Goal: Answer question/provide support: Answer question/provide support

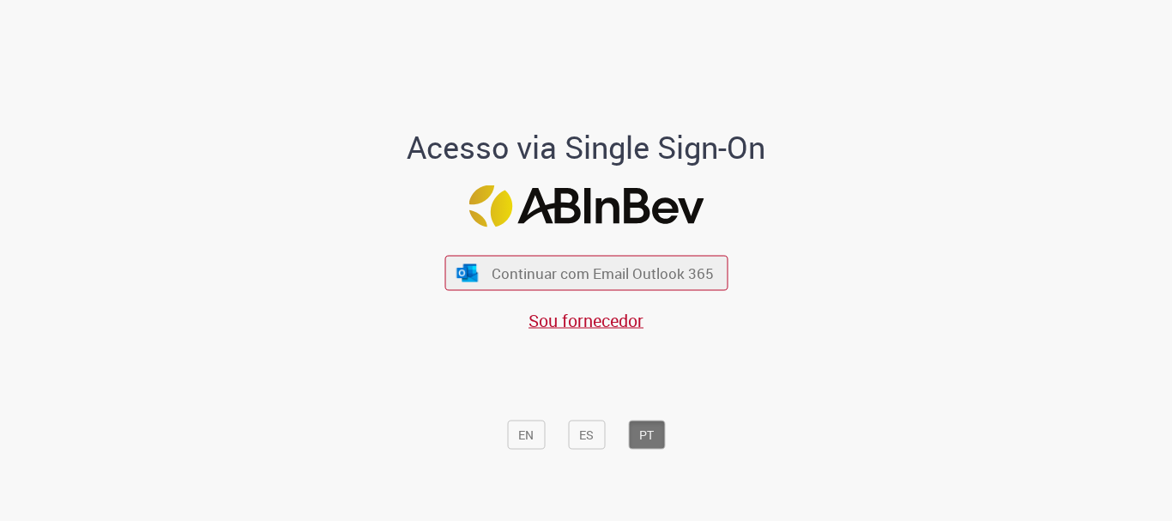
click at [454, 293] on div "Continuar com Email Outlook 365 Sou fornecedor" at bounding box center [585, 285] width 283 height 95
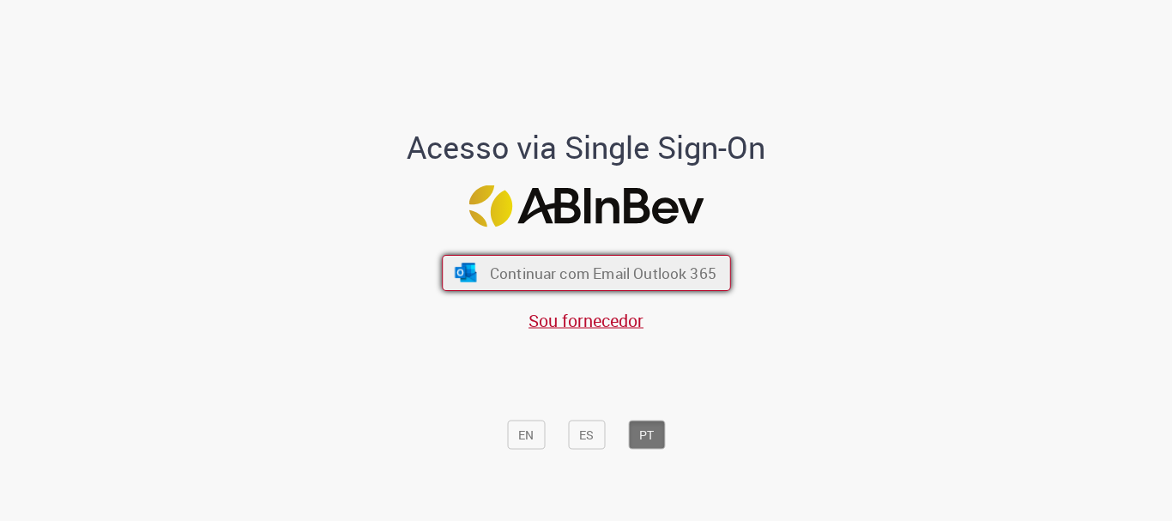
click at [484, 257] on button "Continuar com Email Outlook 365" at bounding box center [586, 273] width 289 height 36
click at [553, 279] on span "Continuar com Email Outlook 365" at bounding box center [602, 273] width 227 height 20
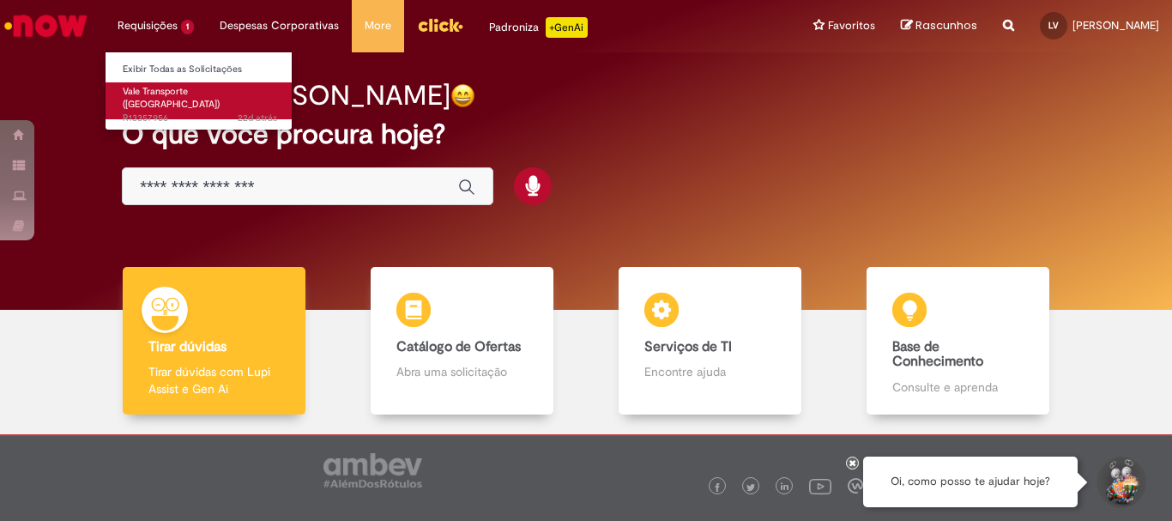
click at [164, 112] on span "22d atrás 22 dias atrás R13357956" at bounding box center [200, 119] width 154 height 14
click at [196, 112] on span "22d atrás 22 dias atrás R13357956" at bounding box center [200, 119] width 154 height 14
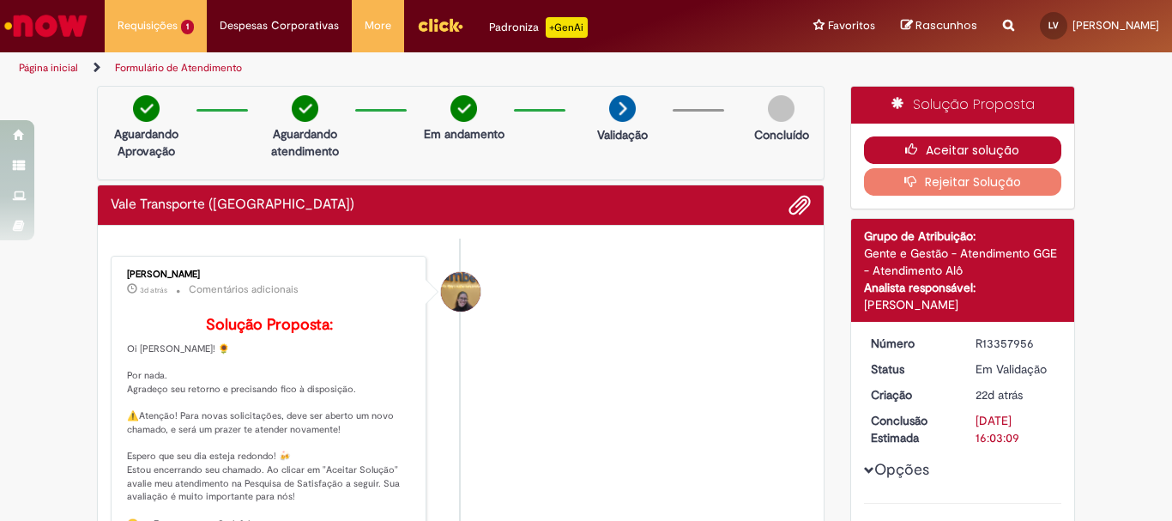
click at [1021, 153] on button "Aceitar solução" at bounding box center [963, 149] width 198 height 27
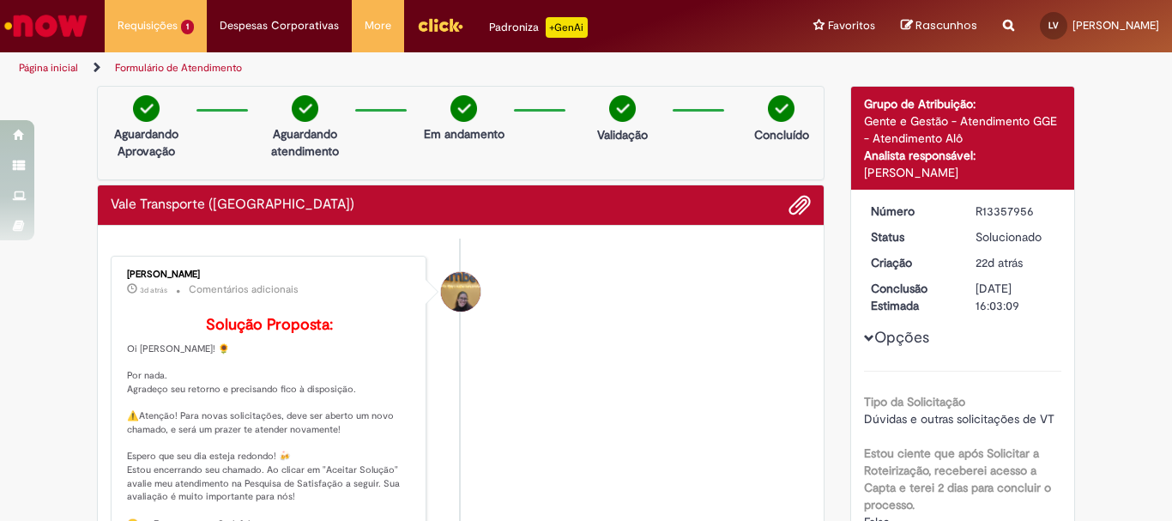
scroll to position [86, 0]
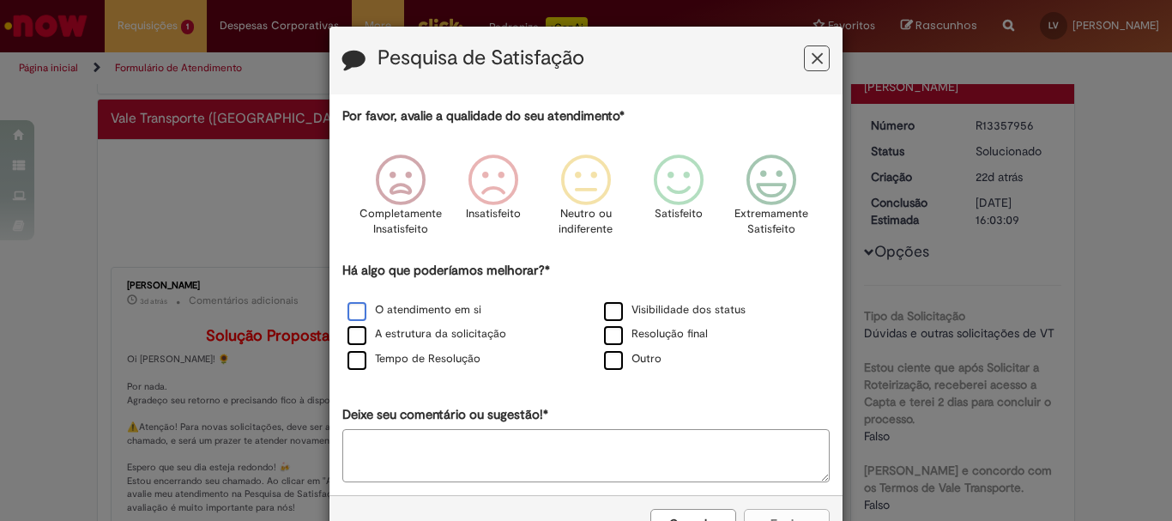
click at [387, 316] on label "O atendimento em si" at bounding box center [414, 310] width 134 height 16
click at [372, 309] on label "O atendimento em si" at bounding box center [414, 310] width 134 height 16
click at [775, 182] on icon "Feedback" at bounding box center [772, 179] width 64 height 51
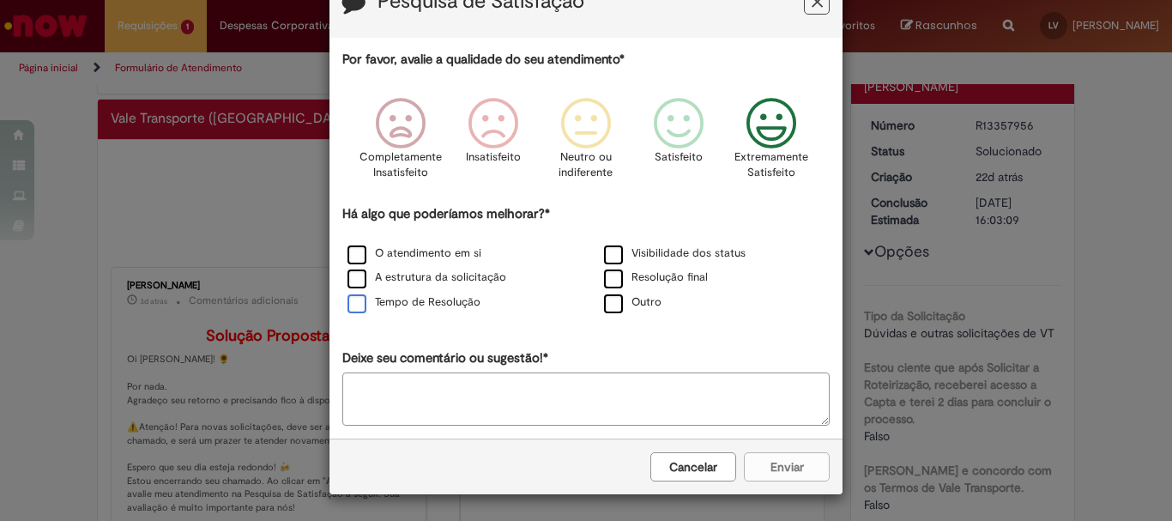
click at [406, 301] on label "Tempo de Resolução" at bounding box center [413, 302] width 133 height 16
click at [798, 466] on button "Enviar" at bounding box center [787, 466] width 86 height 29
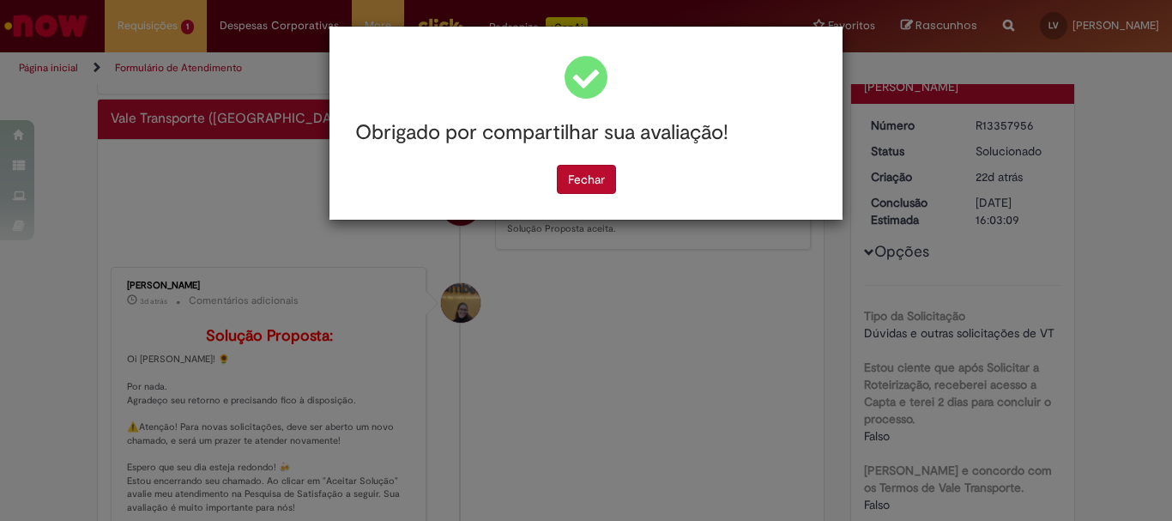
scroll to position [0, 0]
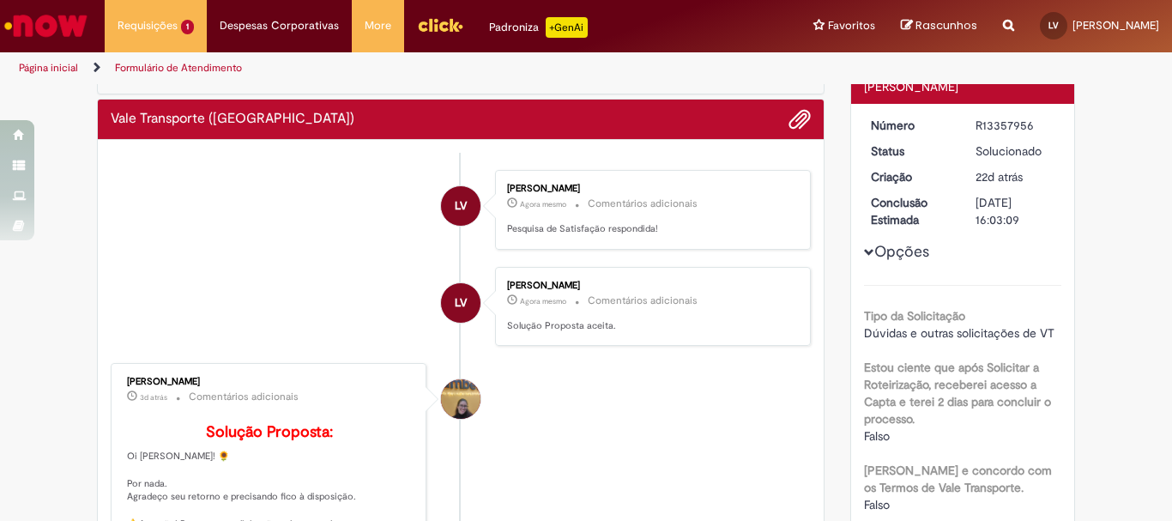
click at [451, 11] on link "Menu Cabeçalho" at bounding box center [440, 25] width 72 height 51
